Goal: Navigation & Orientation: Find specific page/section

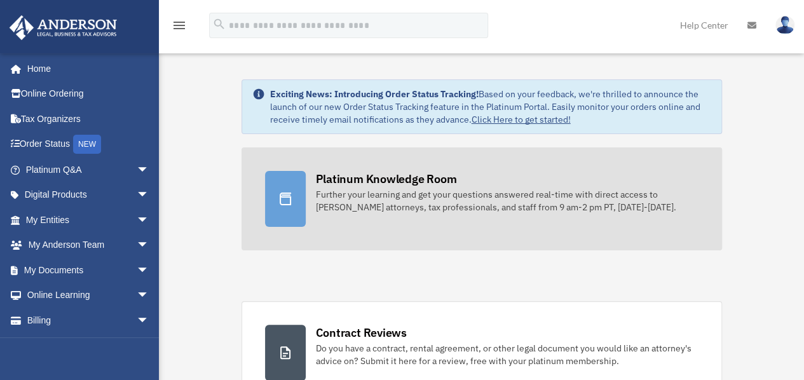
click at [438, 200] on div "Further your learning and get your questions answered real-time with direct acc…" at bounding box center [507, 200] width 383 height 25
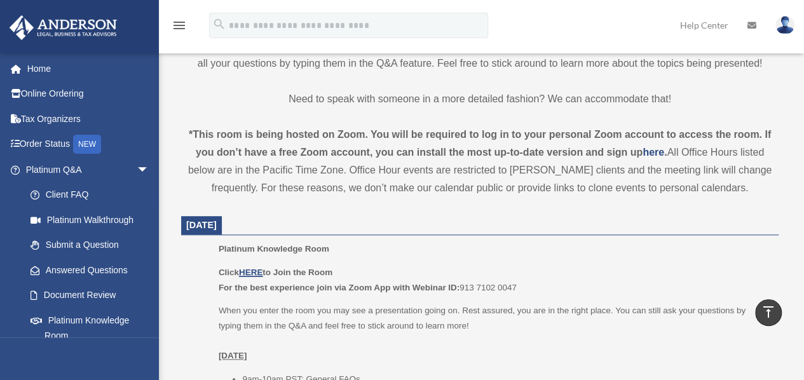
scroll to position [508, 0]
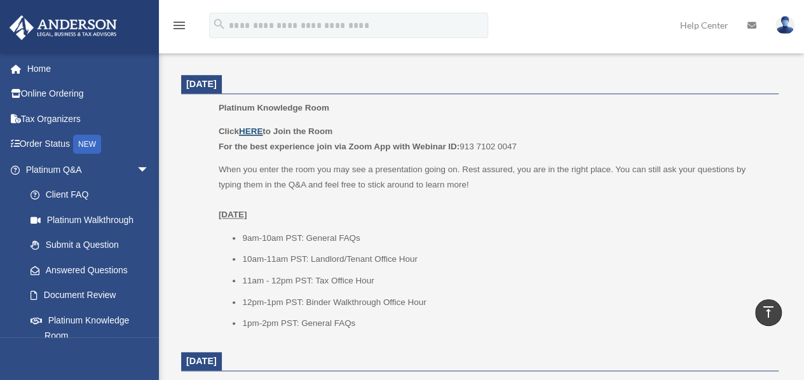
click at [257, 129] on u "HERE" at bounding box center [251, 131] width 24 height 10
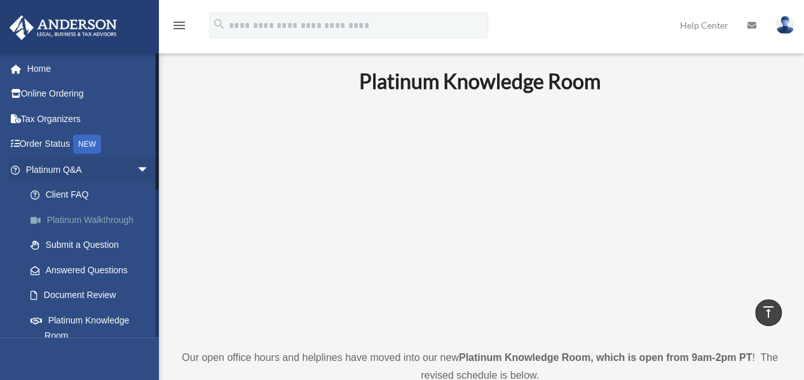
scroll to position [0, 0]
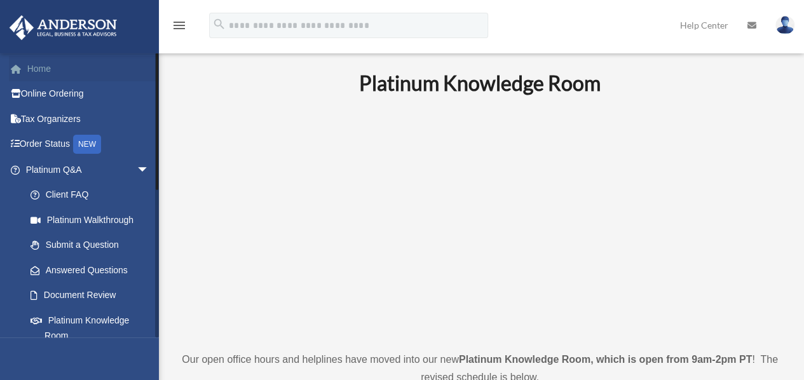
click at [37, 71] on link "Home" at bounding box center [88, 68] width 159 height 25
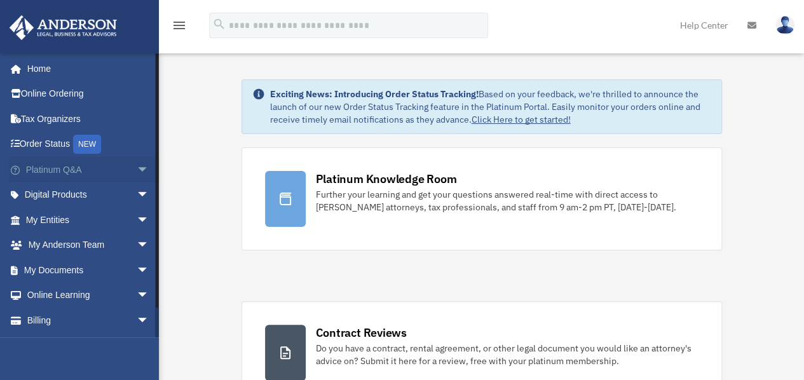
click at [69, 166] on link "Platinum Q&A arrow_drop_down" at bounding box center [88, 169] width 159 height 25
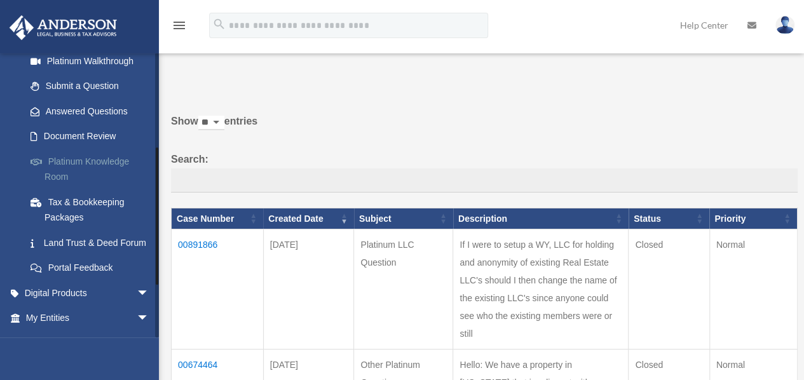
scroll to position [191, 0]
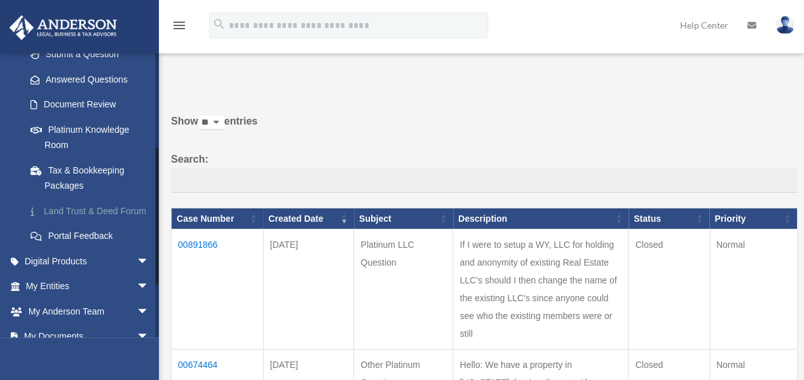
click at [91, 209] on link "Land Trust & Deed Forum" at bounding box center [93, 210] width 151 height 25
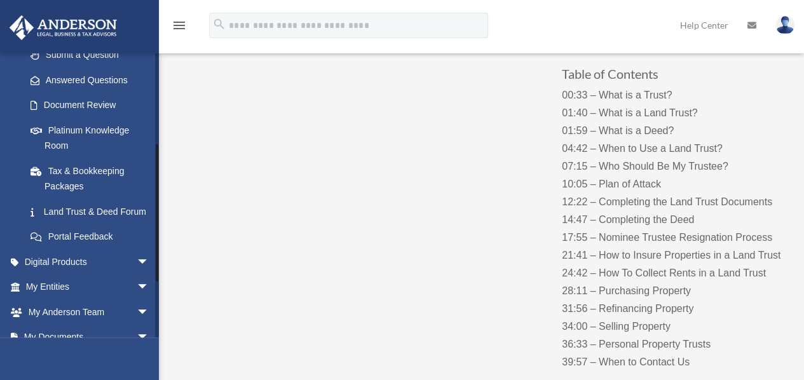
scroll to position [191, 0]
click at [137, 275] on span "arrow_drop_down" at bounding box center [149, 261] width 25 height 26
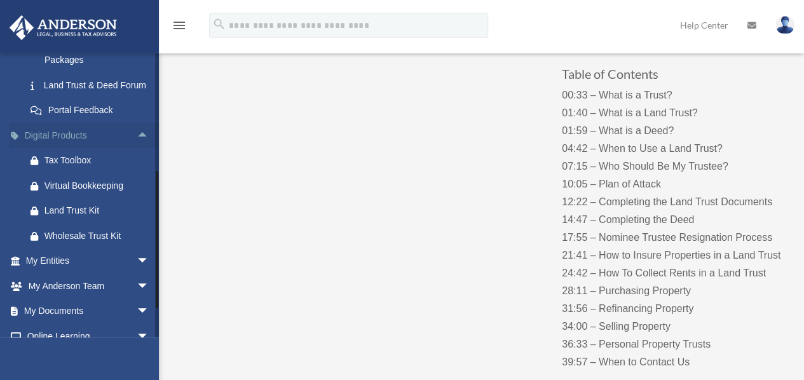
scroll to position [318, 0]
click at [86, 217] on div "Land Trust Kit" at bounding box center [98, 209] width 108 height 16
